Goal: Information Seeking & Learning: Find specific fact

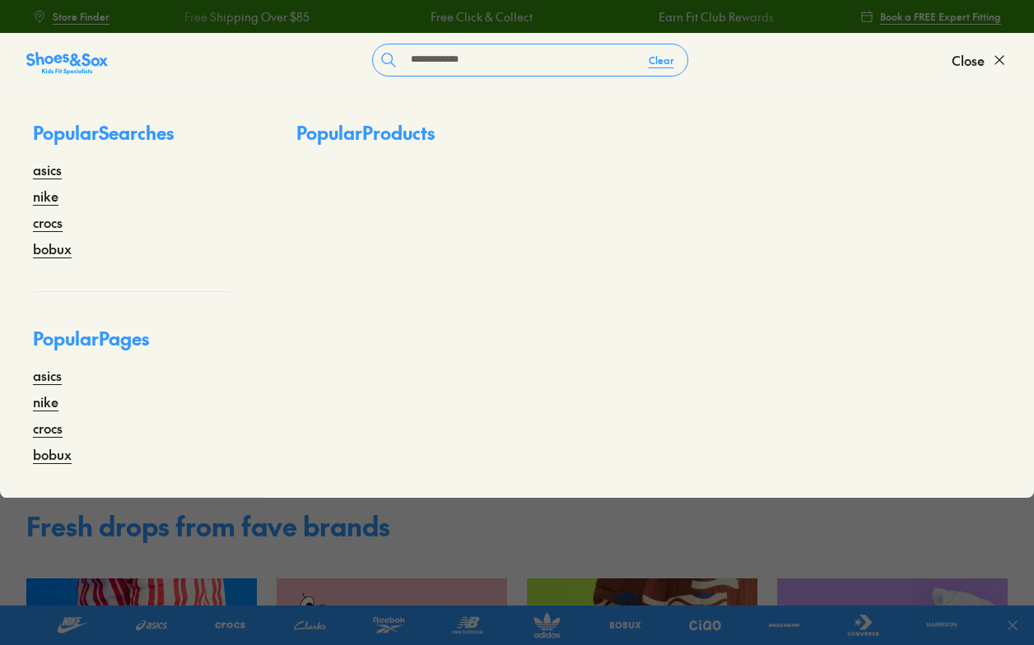
type input "**********"
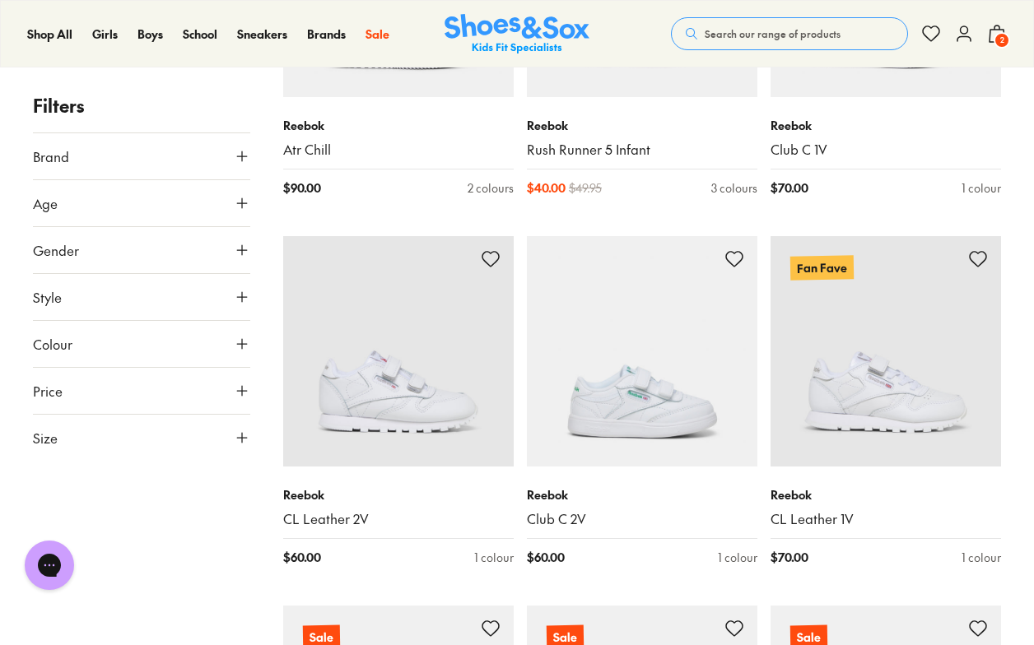
scroll to position [823, 0]
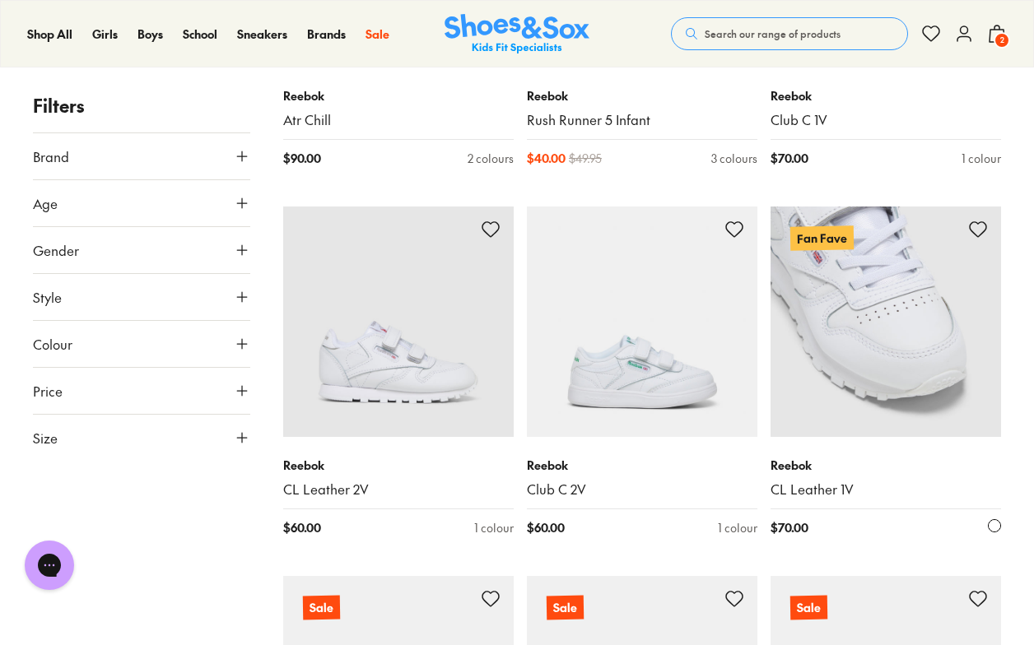
click at [914, 378] on img at bounding box center [886, 322] width 231 height 231
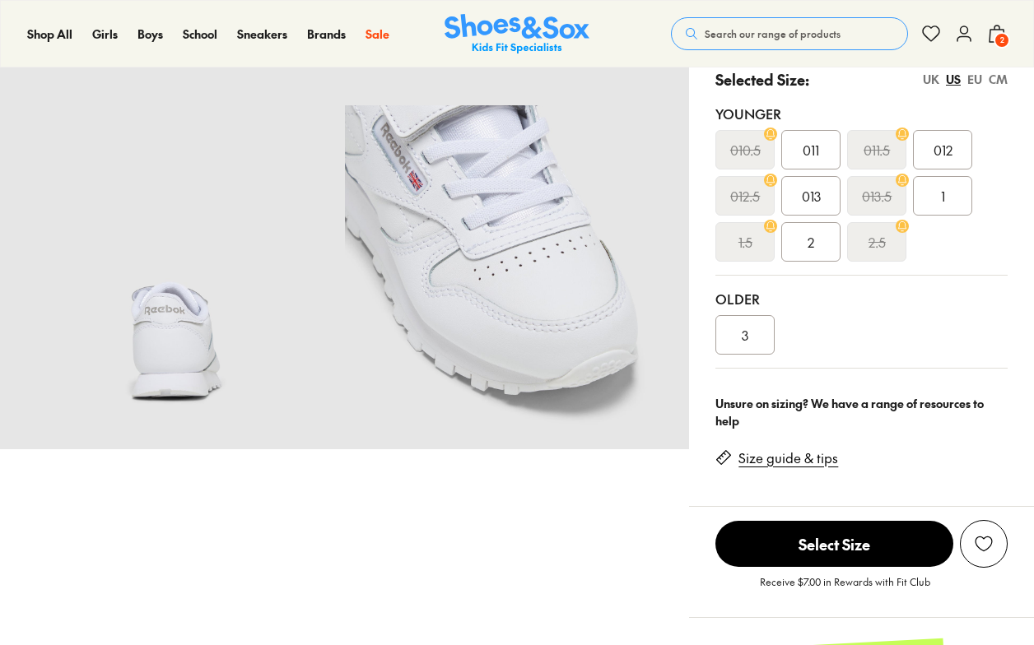
select select "*"
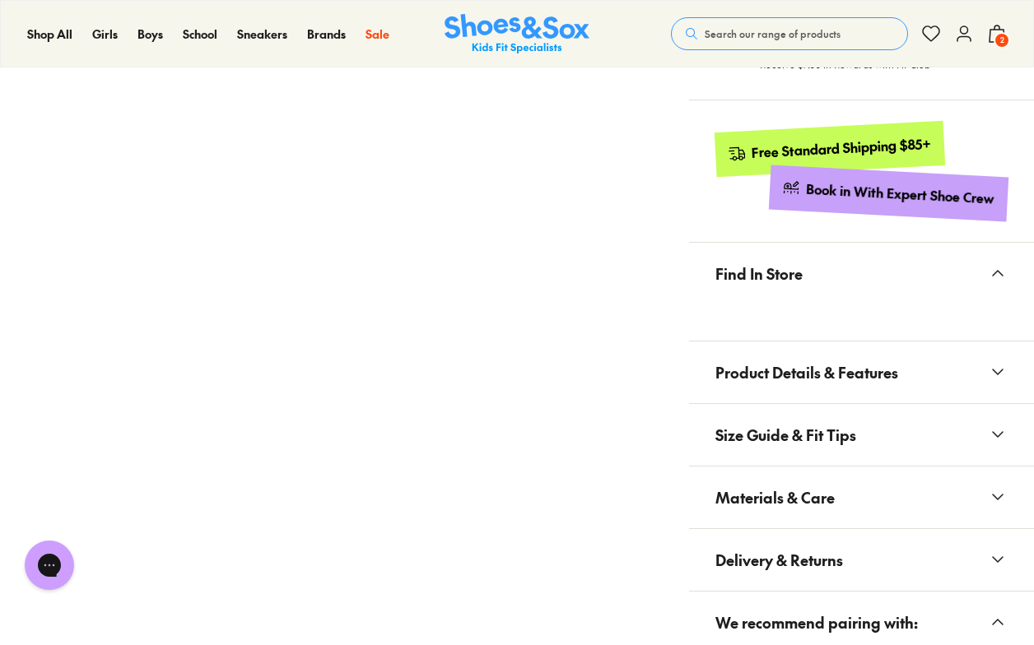
click at [782, 499] on span "Materials & Care" at bounding box center [774, 497] width 119 height 49
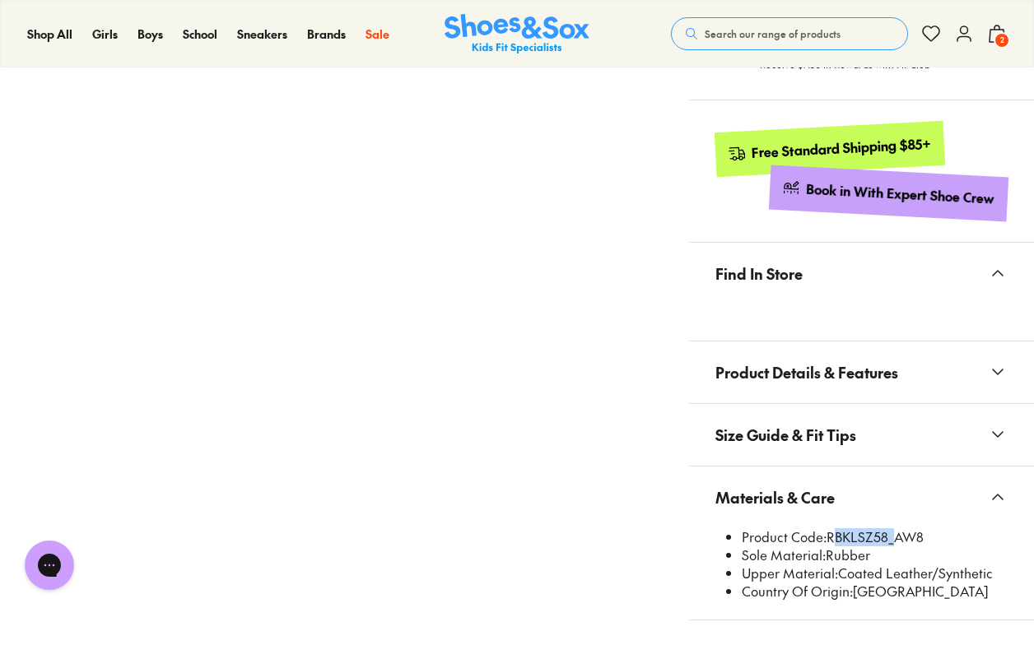
drag, startPoint x: 829, startPoint y: 536, endPoint x: 890, endPoint y: 538, distance: 60.9
click at [890, 538] on li "Product Code: RBKLSZ58_AW8" at bounding box center [875, 538] width 266 height 18
copy li "RBKLSZ58"
